Goal: Navigation & Orientation: Find specific page/section

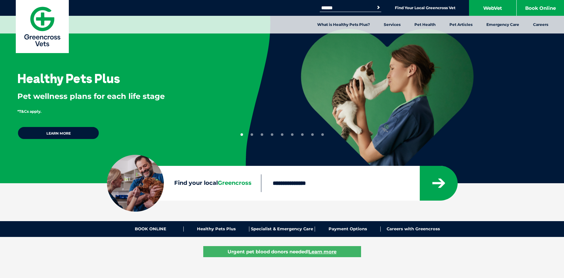
click at [354, 9] on input "Search for:" at bounding box center [347, 7] width 54 height 5
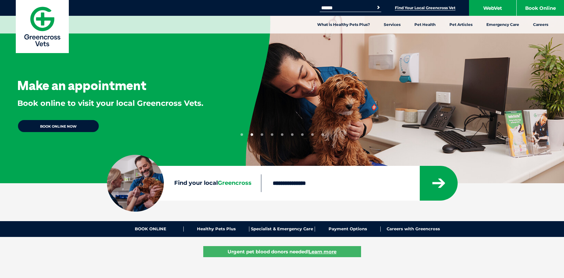
click at [422, 8] on link "Find Your Local Greencross Vet" at bounding box center [425, 7] width 61 height 5
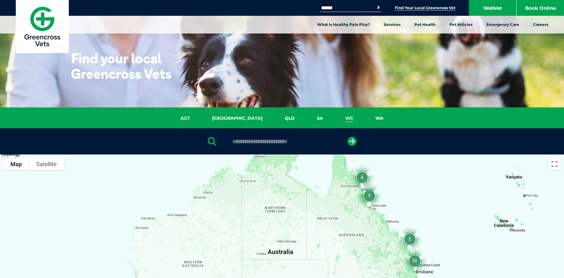
click at [334, 118] on link "VIC" at bounding box center [349, 118] width 30 height 7
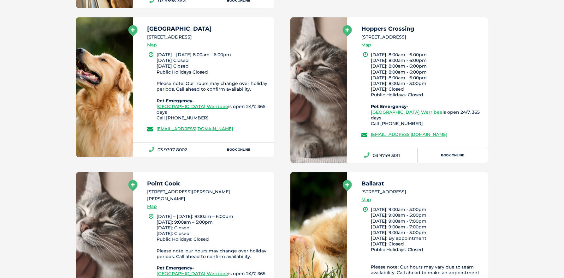
scroll to position [1282, 0]
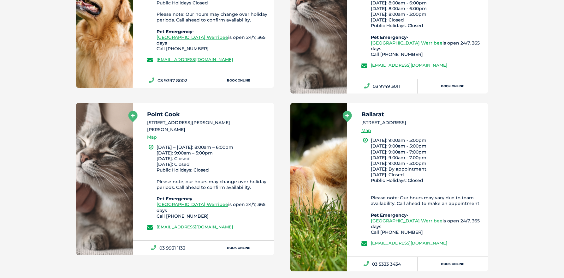
click at [120, 122] on link at bounding box center [104, 179] width 57 height 152
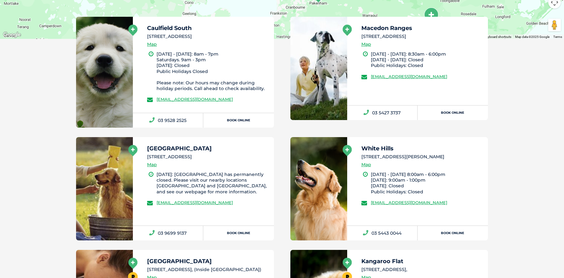
scroll to position [145, 0]
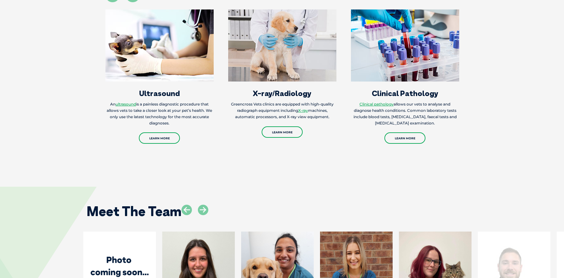
scroll to position [947, 0]
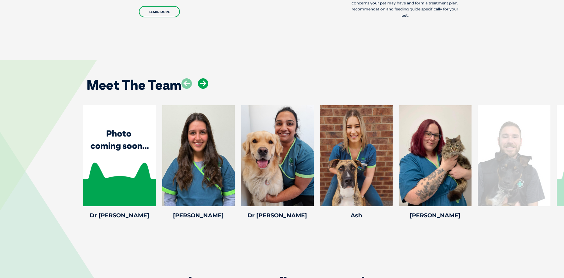
click at [205, 87] on icon at bounding box center [203, 83] width 10 height 10
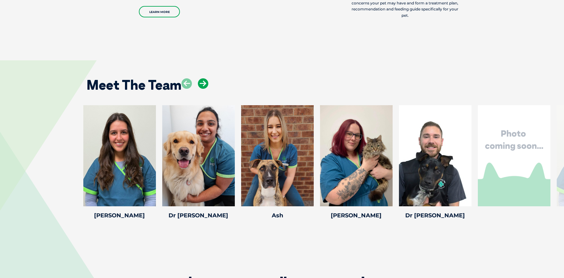
click at [205, 87] on icon at bounding box center [203, 83] width 10 height 10
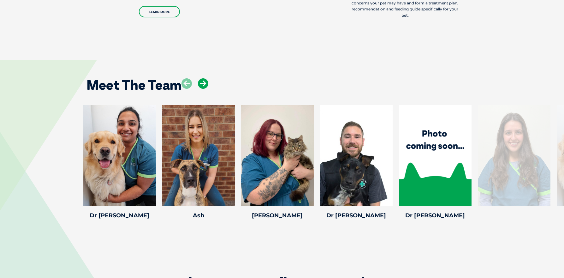
click at [205, 87] on icon at bounding box center [203, 83] width 10 height 10
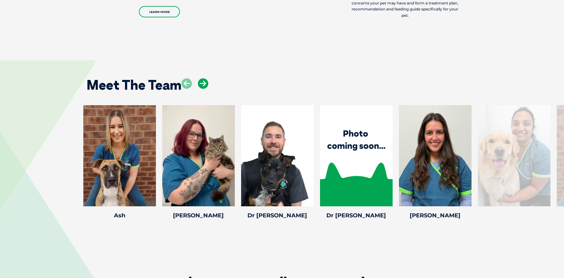
click at [205, 87] on icon at bounding box center [203, 83] width 10 height 10
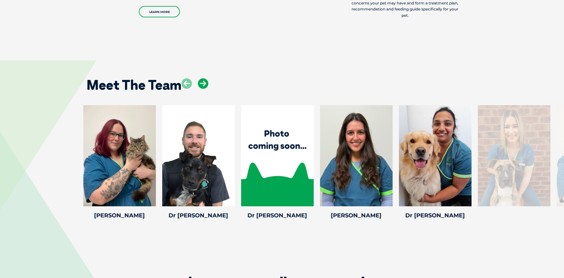
click at [205, 87] on icon at bounding box center [203, 83] width 10 height 10
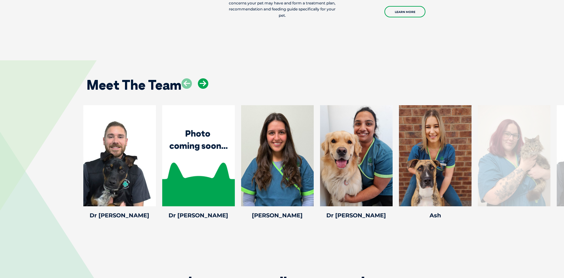
click at [205, 87] on icon at bounding box center [203, 83] width 10 height 10
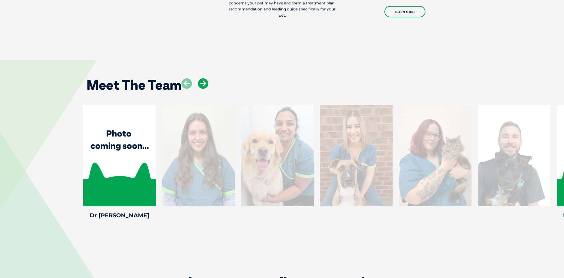
click at [205, 87] on icon at bounding box center [203, 83] width 10 height 10
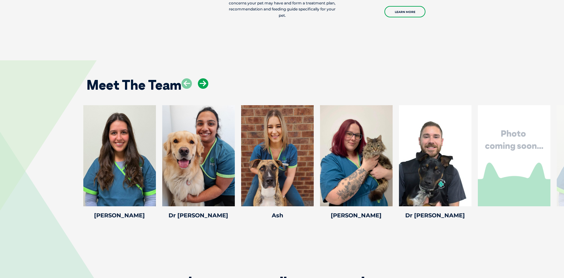
click at [205, 87] on icon at bounding box center [203, 83] width 10 height 10
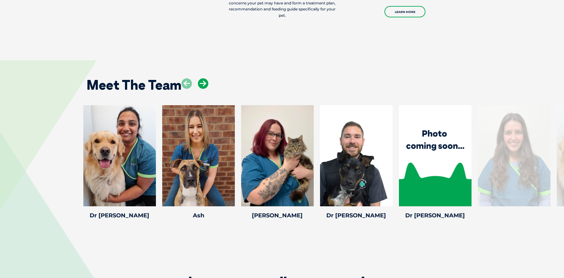
click at [205, 87] on icon at bounding box center [203, 83] width 10 height 10
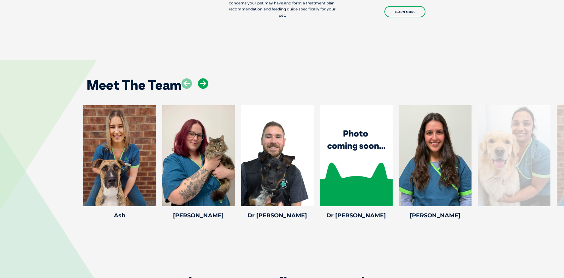
click at [205, 87] on icon at bounding box center [203, 83] width 10 height 10
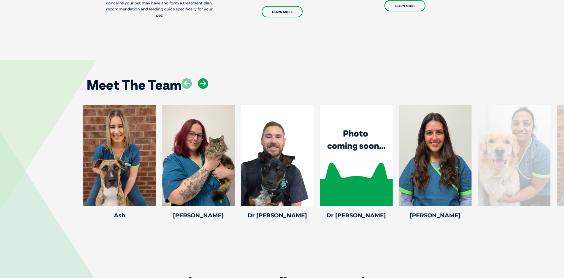
click at [205, 87] on icon at bounding box center [203, 83] width 10 height 10
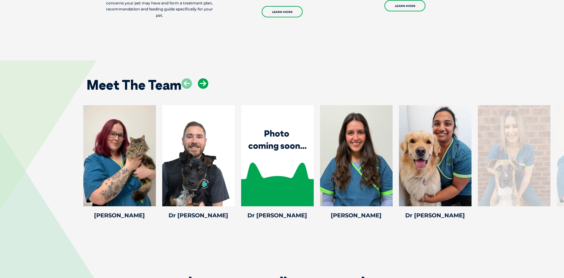
click at [205, 87] on icon at bounding box center [203, 83] width 10 height 10
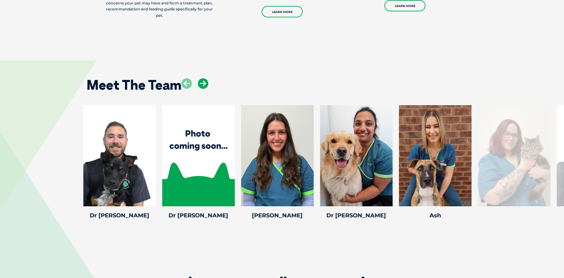
click at [205, 87] on icon at bounding box center [203, 83] width 10 height 10
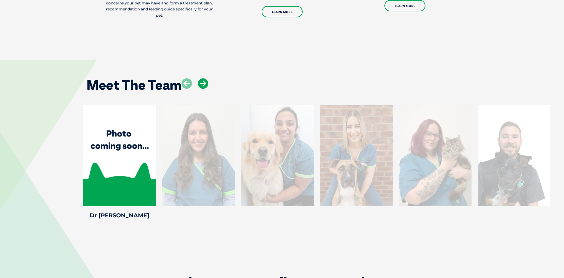
click at [205, 87] on icon at bounding box center [203, 83] width 10 height 10
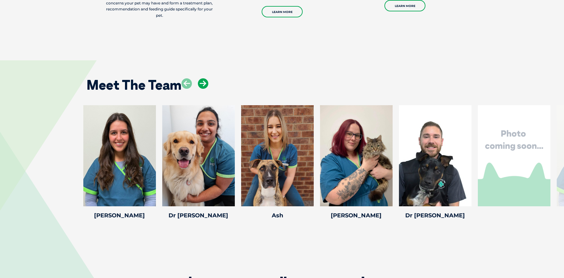
click at [205, 87] on icon at bounding box center [203, 83] width 10 height 10
click at [206, 87] on icon at bounding box center [203, 83] width 10 height 10
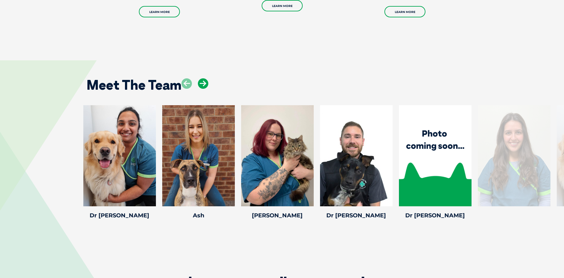
click at [206, 87] on icon at bounding box center [203, 83] width 10 height 10
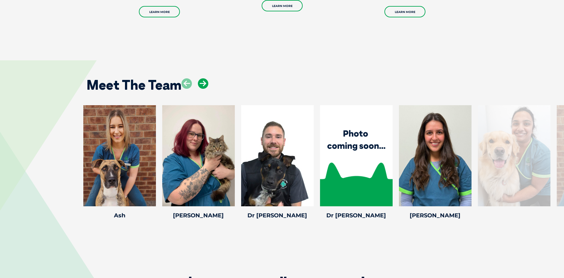
click at [206, 87] on icon at bounding box center [203, 83] width 10 height 10
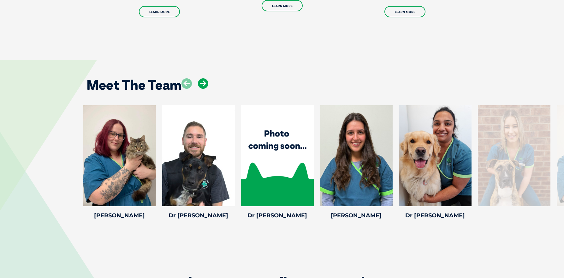
click at [206, 87] on icon at bounding box center [203, 83] width 10 height 10
